Goal: Navigation & Orientation: Go to known website

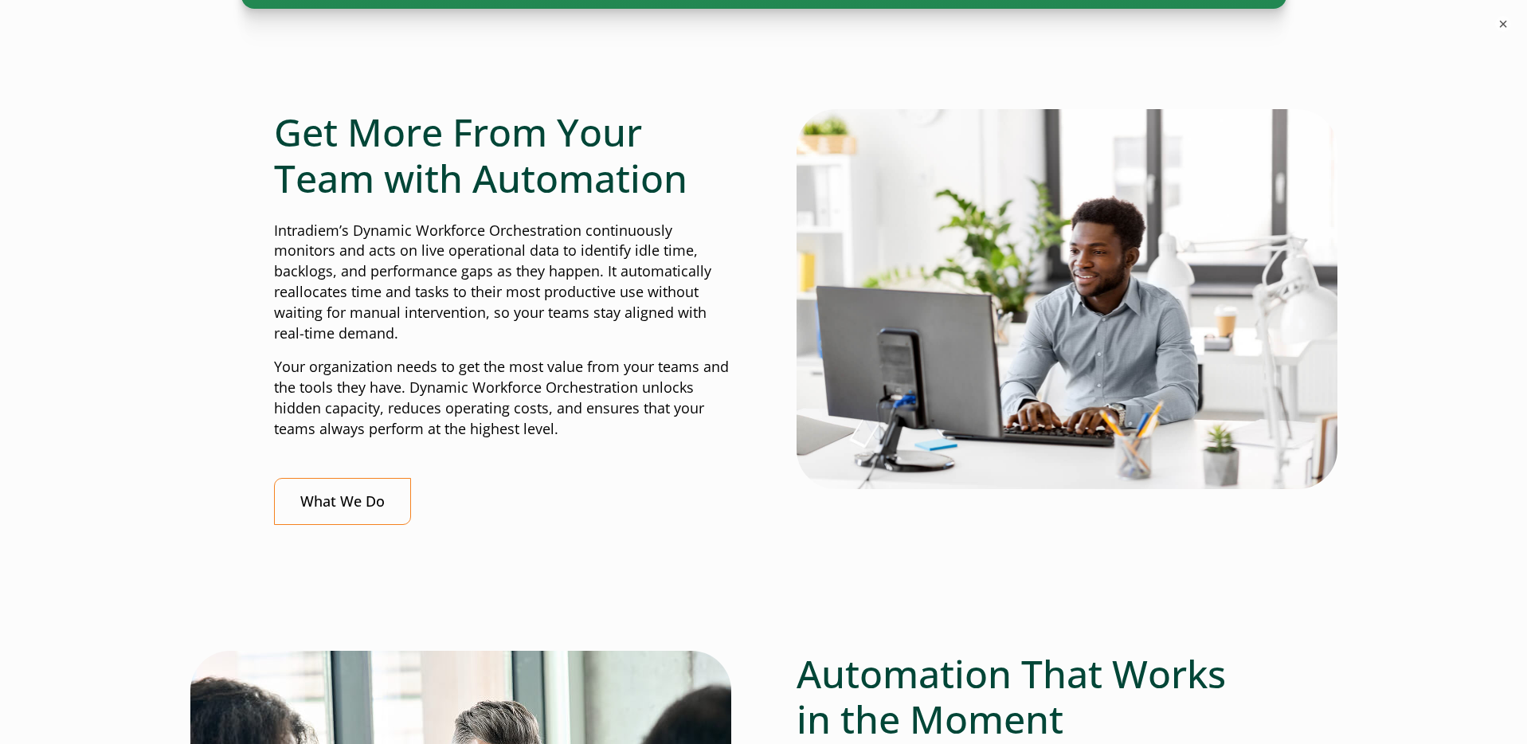
scroll to position [842, 0]
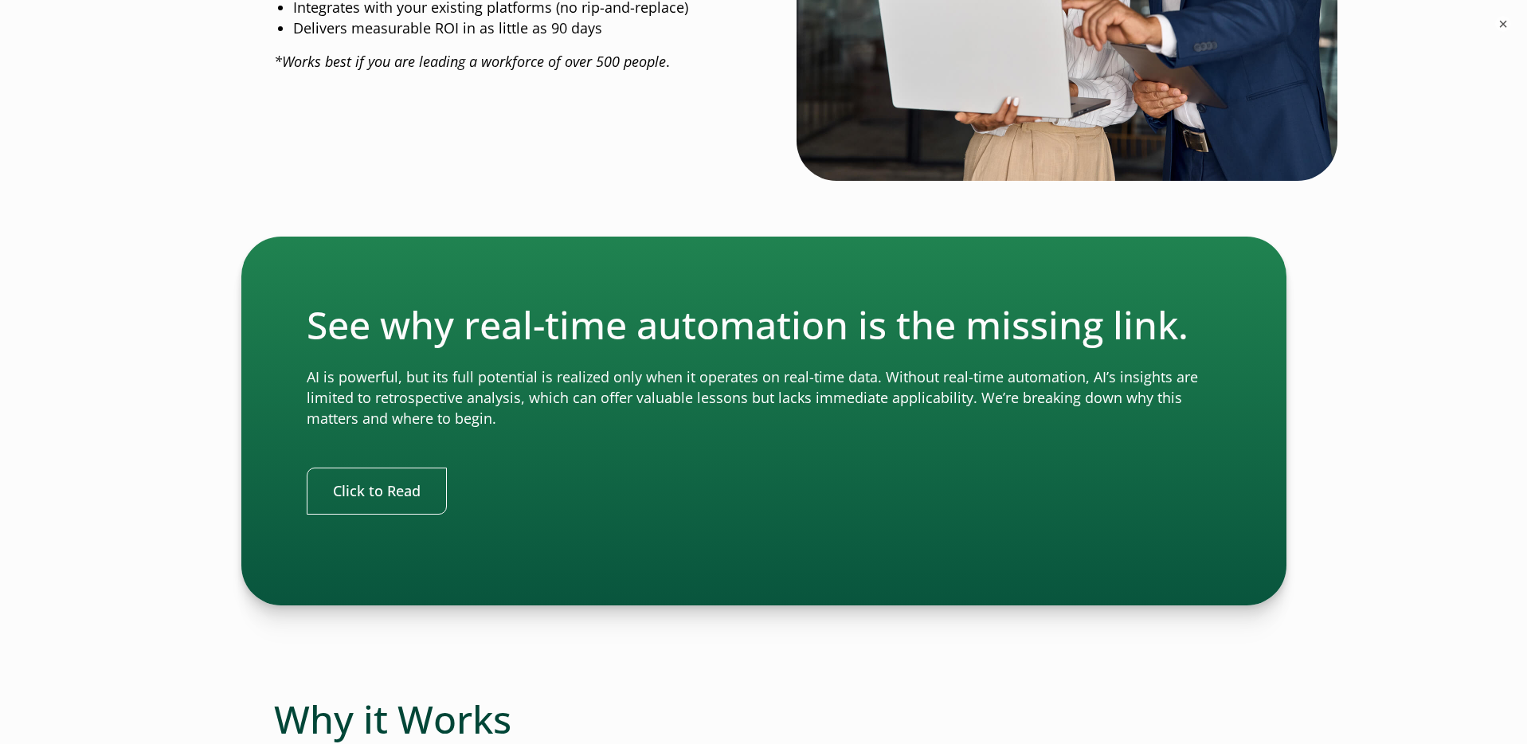
scroll to position [2004, 0]
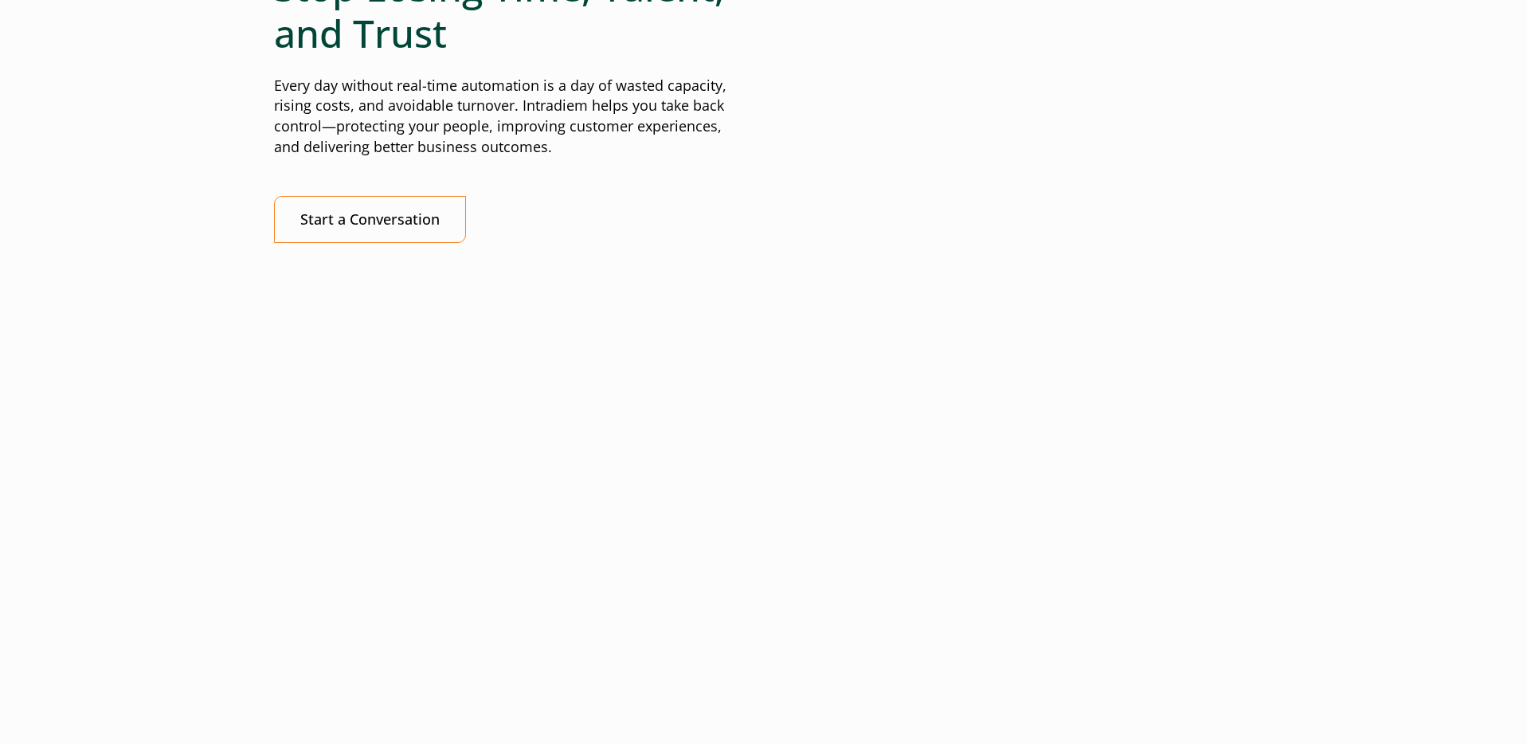
scroll to position [3685, 0]
